Goal: Information Seeking & Learning: Learn about a topic

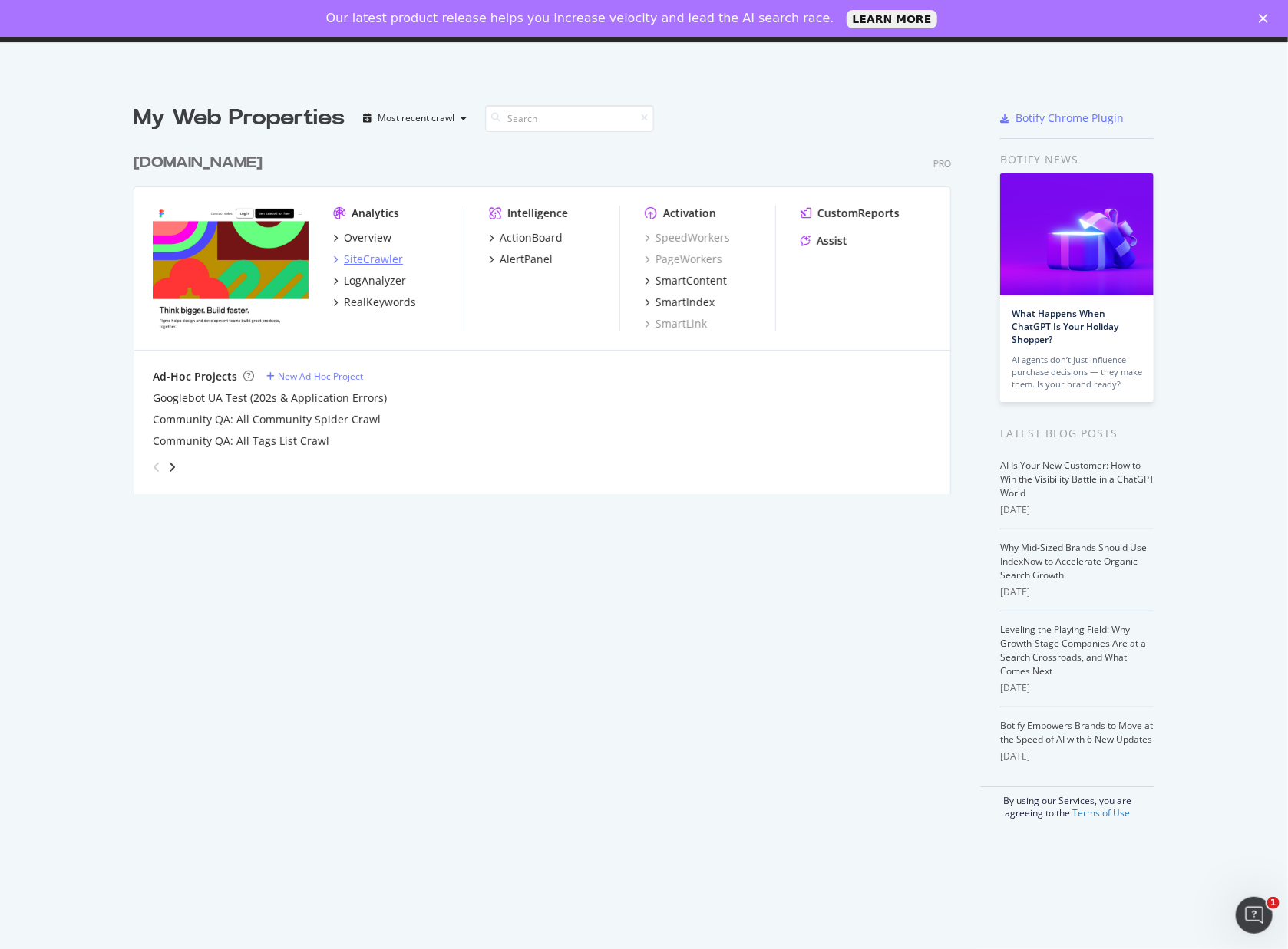
click at [392, 261] on div "SiteCrawler" at bounding box center [373, 259] width 59 height 15
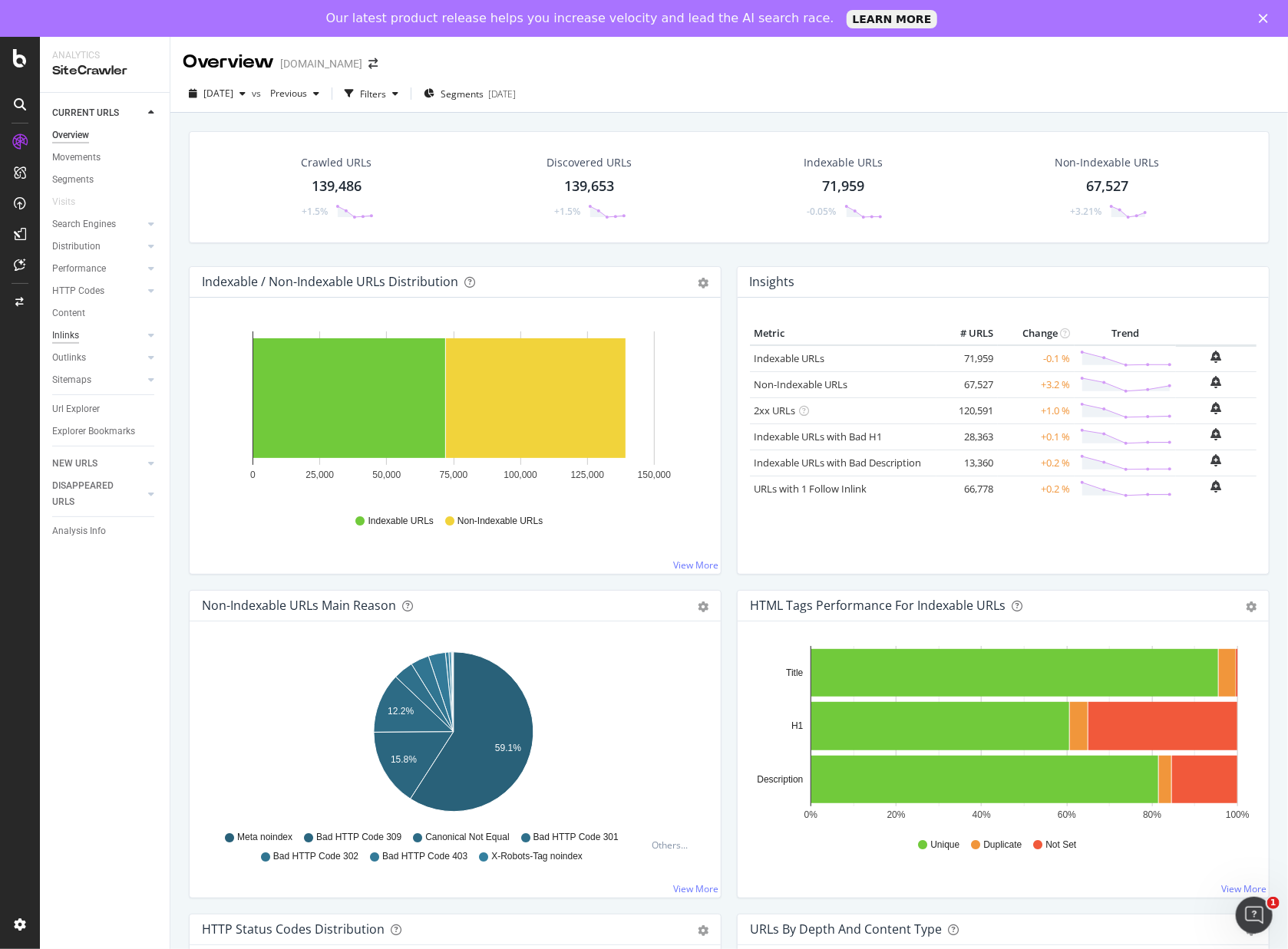
click at [70, 337] on div "Inlinks" at bounding box center [66, 336] width 27 height 16
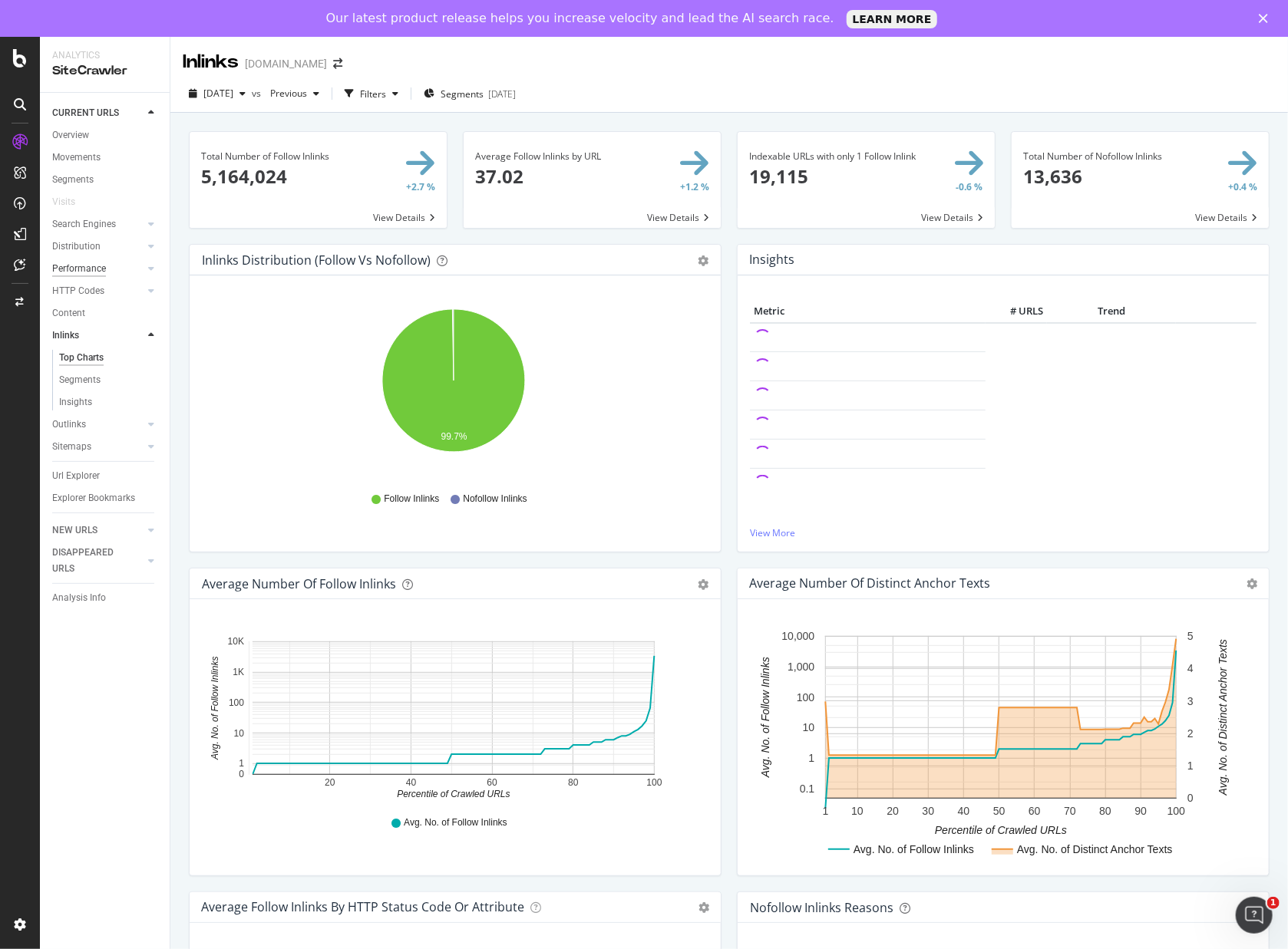
click at [85, 269] on div "Performance" at bounding box center [79, 269] width 54 height 16
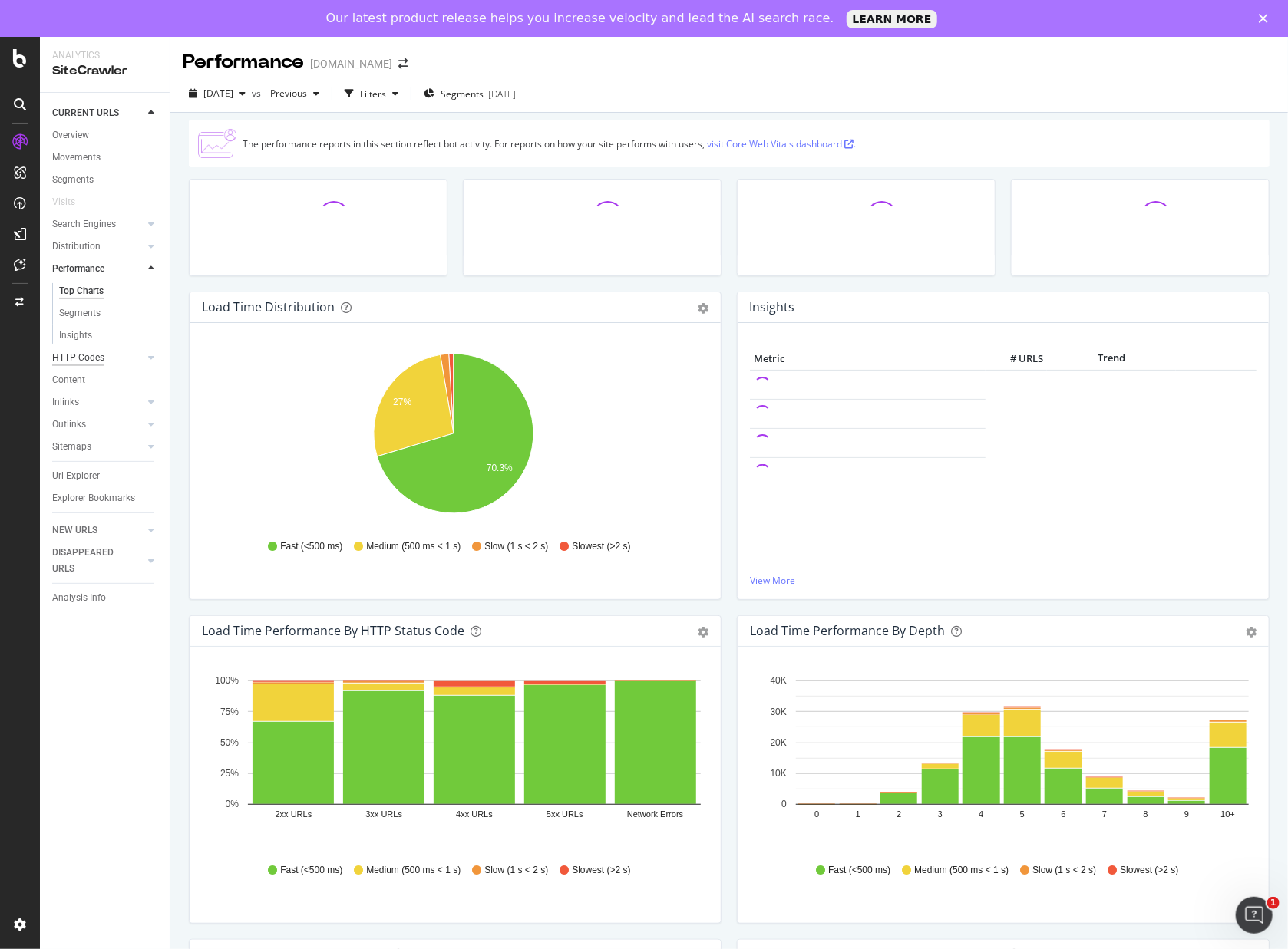
click at [84, 356] on div "HTTP Codes" at bounding box center [78, 358] width 52 height 16
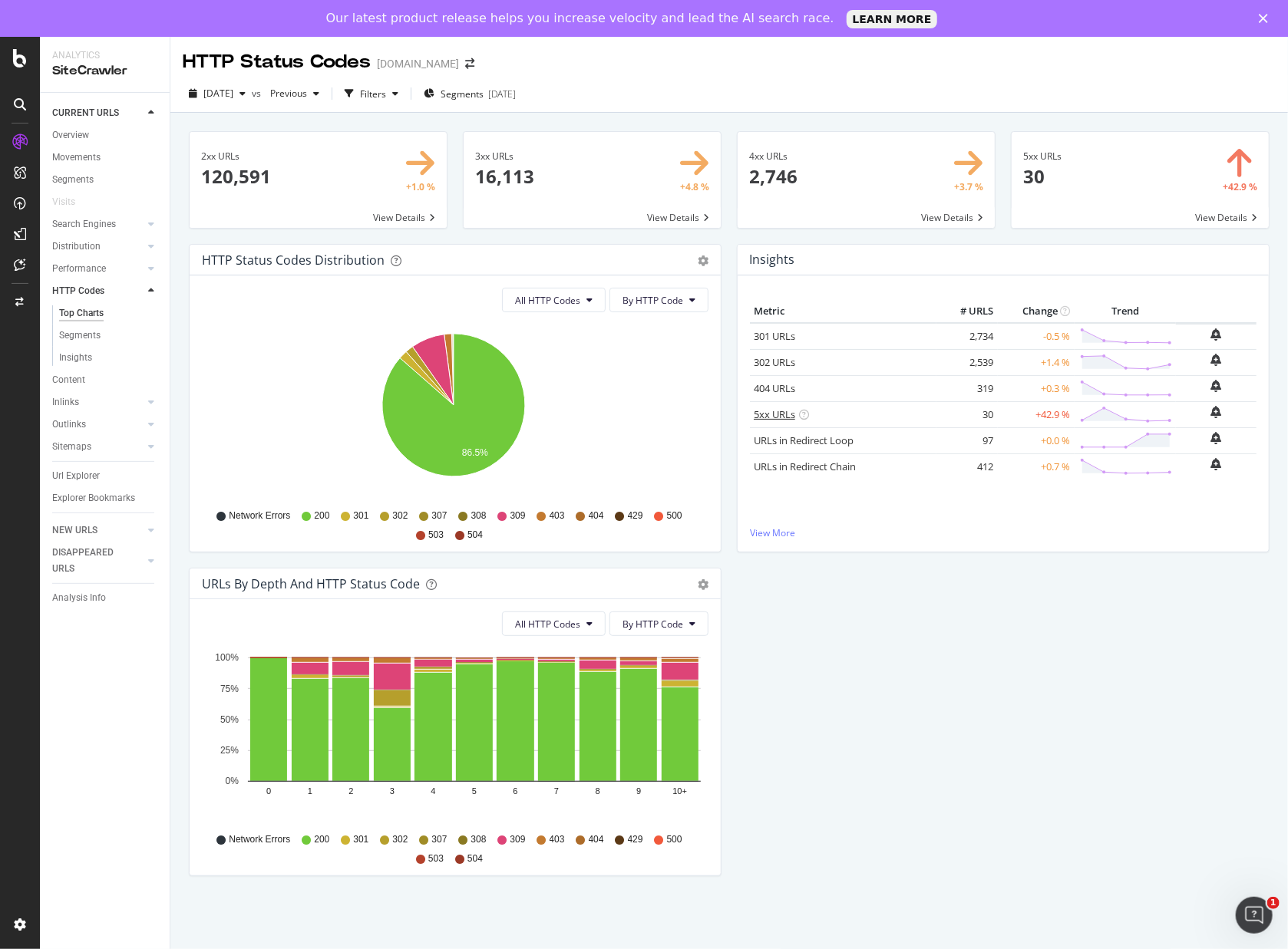
click at [764, 412] on link "5xx URLs" at bounding box center [774, 414] width 41 height 13
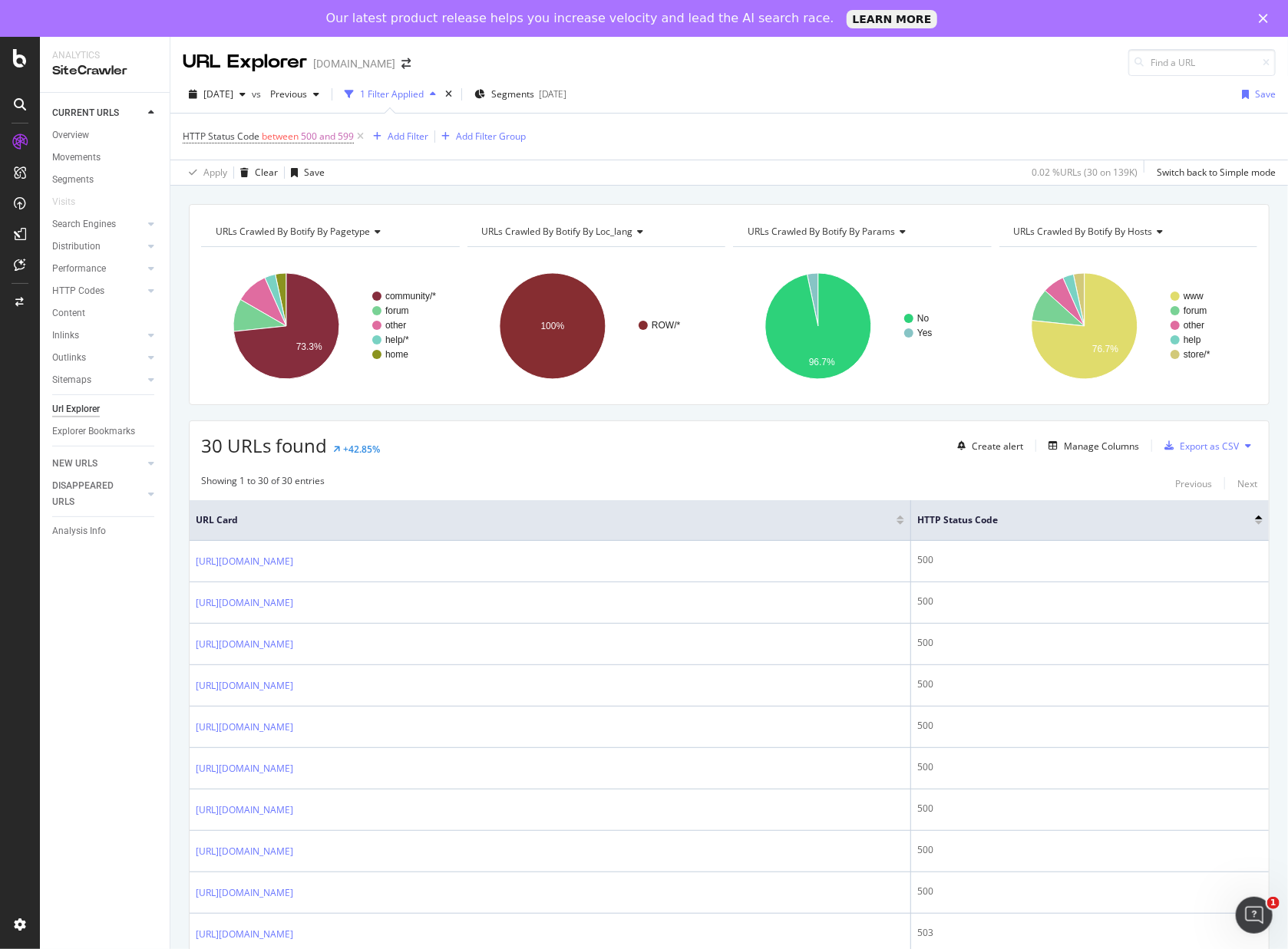
click at [1021, 78] on div "[DATE] vs Previous 1 Filter Applied Segments [DATE] Save HTTP Status Code betwe…" at bounding box center [729, 130] width 1117 height 110
